Goal: Transaction & Acquisition: Purchase product/service

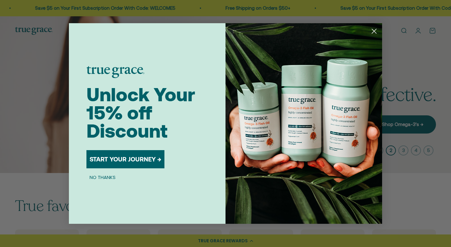
click at [141, 228] on div "Close dialog Unlock Your 15% off Discount START YOUR JOURNEY → NO THANKS Submit" at bounding box center [225, 123] width 451 height 247
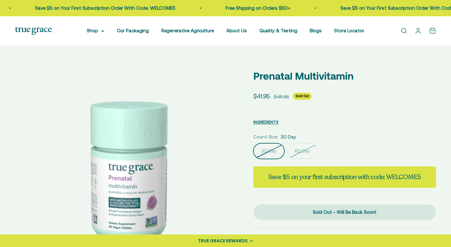
click at [306, 153] on label "60 Day" at bounding box center [302, 151] width 31 height 16
click at [253, 143] on input "60 Day" at bounding box center [253, 143] width 0 height 0
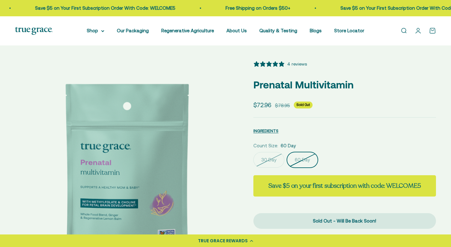
select select "3"
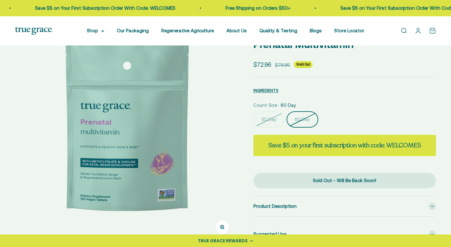
scroll to position [41, 0]
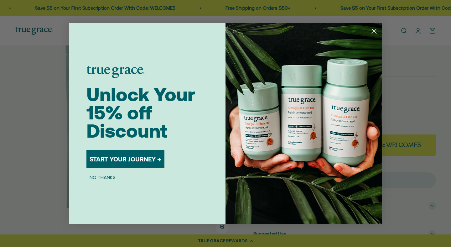
click at [269, 121] on img "POPUP Form" at bounding box center [303, 123] width 157 height 200
click at [432, 84] on div "Close dialog Unlock Your 15% off Discount START YOUR JOURNEY → NO THANKS Submit" at bounding box center [225, 123] width 451 height 247
click at [373, 33] on circle "Close dialog" at bounding box center [374, 31] width 10 height 10
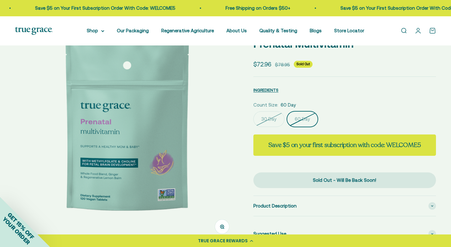
click at [266, 118] on label "30 Day" at bounding box center [268, 119] width 31 height 16
click at [253, 111] on input "30 Day" at bounding box center [253, 111] width 0 height 0
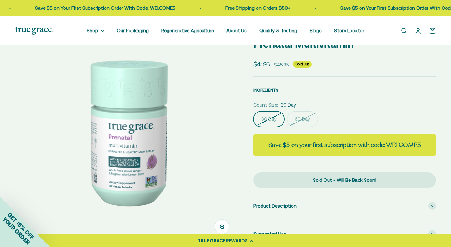
click at [304, 116] on label "60 Day" at bounding box center [302, 119] width 31 height 16
click at [253, 111] on input "60 Day" at bounding box center [253, 111] width 0 height 0
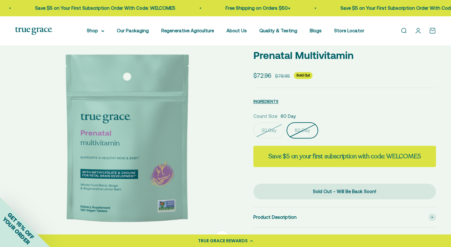
scroll to position [28, 0]
